Goal: Navigation & Orientation: Find specific page/section

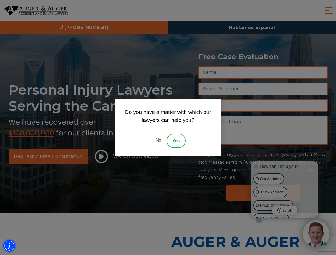
click at [9, 246] on img "Accessibility Menu" at bounding box center [9, 246] width 12 height 12
